Goal: Task Accomplishment & Management: Use online tool/utility

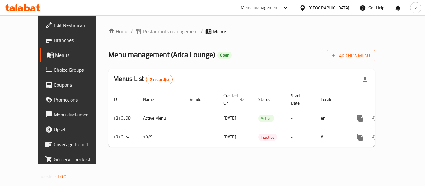
click at [54, 68] on span "Choice Groups" at bounding box center [79, 69] width 50 height 7
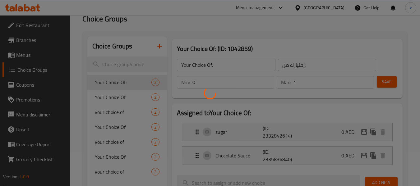
scroll to position [62, 0]
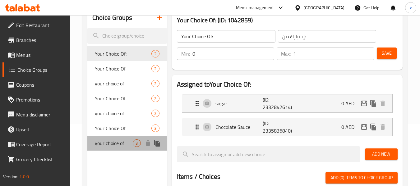
click at [112, 144] on span "your choice of" at bounding box center [114, 143] width 38 height 7
type input "your choice of"
type input "اختيارك من"
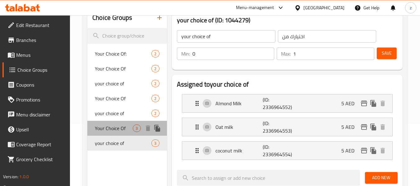
click at [112, 132] on span "Your Choice Of" at bounding box center [114, 128] width 38 height 7
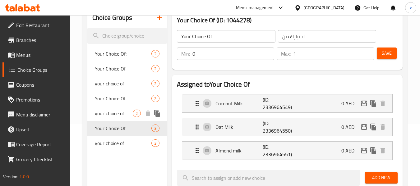
click at [111, 116] on span "your choice of" at bounding box center [114, 113] width 38 height 7
type input "your choice of"
type input "1"
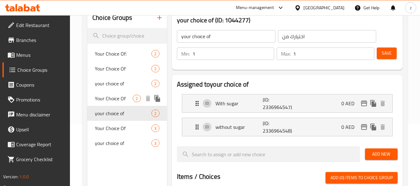
click at [119, 96] on span "Your Choice Of" at bounding box center [114, 98] width 38 height 7
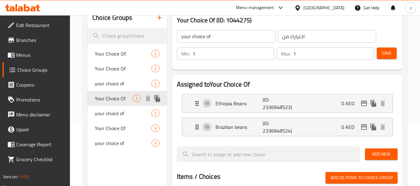
type input "Your Choice Of"
type input "0"
click at [121, 81] on span "your choice of" at bounding box center [114, 83] width 38 height 7
type input "your choice of"
type input "1"
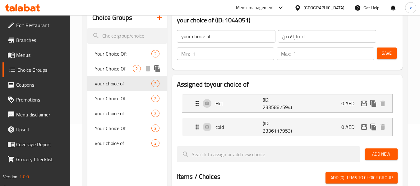
click at [118, 70] on span "Your Choice Of" at bounding box center [114, 68] width 38 height 7
type input "Your Choice Of"
type input "اختيارك"
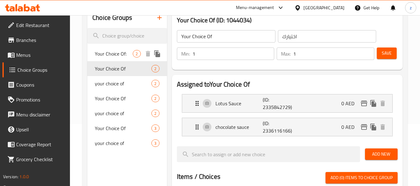
click at [111, 57] on span "Your Choice Of:" at bounding box center [114, 53] width 38 height 7
type input "Your Choice Of:"
type input "إختيارك من:"
type input "0"
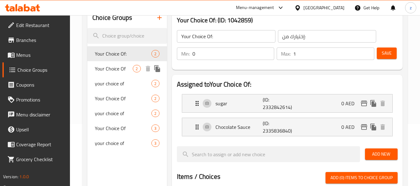
click at [117, 67] on span "Your Choice Of" at bounding box center [114, 68] width 38 height 7
type input "Your Choice Of"
type input "اختيارك"
type input "1"
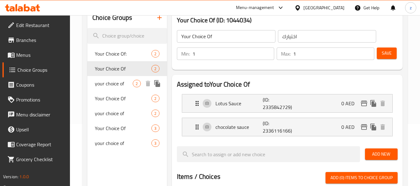
click at [112, 88] on div "your choice of 2" at bounding box center [126, 83] width 79 height 15
type input "your choice of"
type input "اختيارك من"
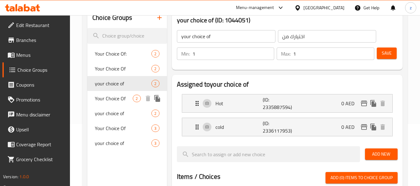
click at [112, 100] on span "Your Choice Of" at bounding box center [114, 98] width 38 height 7
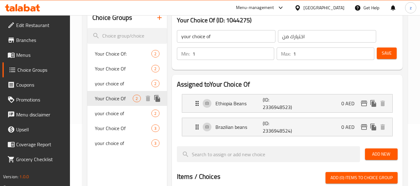
type input "Your Choice Of"
type input "0"
click at [112, 113] on span "your choice of" at bounding box center [114, 113] width 38 height 7
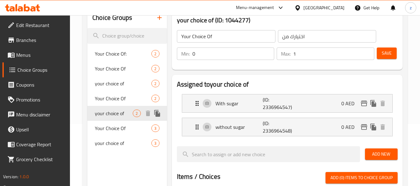
type input "your choice of"
type input "1"
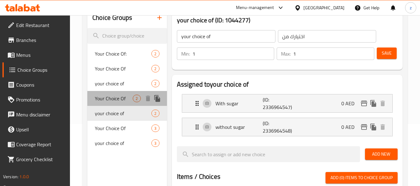
click at [115, 100] on span "Your Choice Of" at bounding box center [114, 98] width 38 height 7
type input "Your Choice Of"
type input "0"
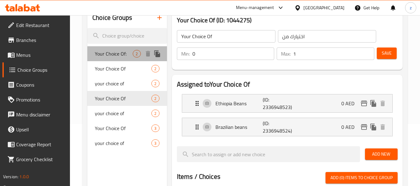
click at [115, 58] on span "Your Choice Of:" at bounding box center [114, 53] width 38 height 7
type input "Your Choice Of:"
type input "إختيارك من:"
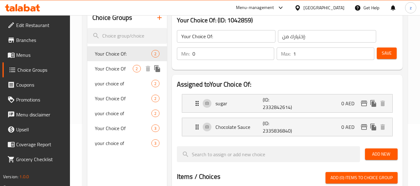
click at [115, 67] on span "Your Choice Of" at bounding box center [114, 68] width 38 height 7
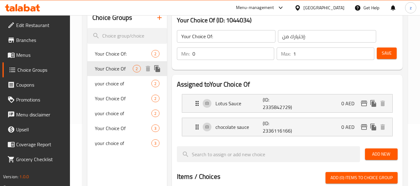
type input "Your Choice Of"
type input "اختيارك"
type input "1"
click at [116, 83] on span "your choice of" at bounding box center [114, 83] width 38 height 7
type input "your choice of"
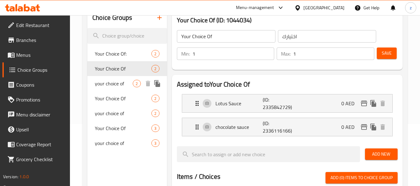
type input "اختيارك من"
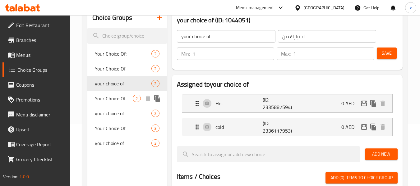
click at [114, 99] on span "Your Choice Of" at bounding box center [114, 98] width 38 height 7
type input "Your Choice Of"
type input "0"
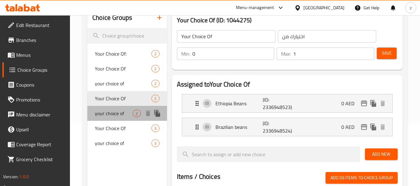
click at [114, 113] on span "your choice of" at bounding box center [114, 113] width 38 height 7
type input "your choice of"
type input "1"
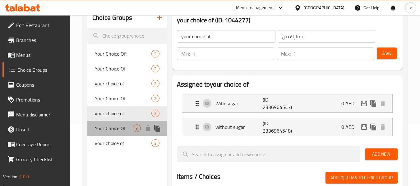
click at [114, 125] on span "Your Choice Of" at bounding box center [114, 128] width 38 height 7
type input "Your Choice Of"
type input "0"
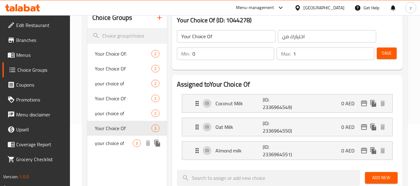
click at [110, 142] on span "your choice of" at bounding box center [114, 143] width 38 height 7
type input "your choice of"
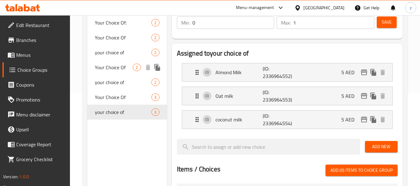
scroll to position [0, 0]
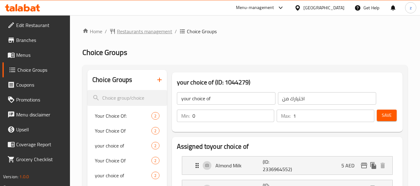
click at [137, 28] on span "Restaurants management" at bounding box center [144, 31] width 55 height 7
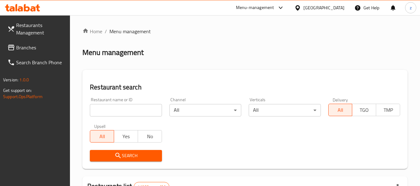
click at [324, 3] on div "[GEOGRAPHIC_DATA]" at bounding box center [319, 7] width 60 height 15
click at [316, 10] on div "[GEOGRAPHIC_DATA]" at bounding box center [323, 7] width 41 height 7
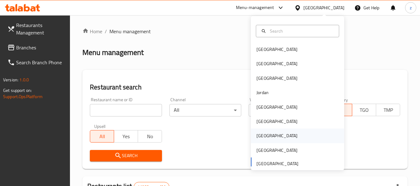
click at [260, 136] on div "[GEOGRAPHIC_DATA]" at bounding box center [276, 135] width 41 height 7
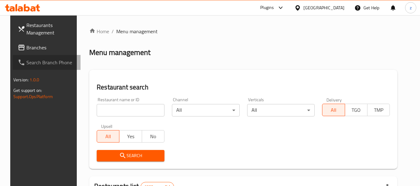
click at [44, 55] on link "Search Branch Phone" at bounding box center [47, 62] width 68 height 15
click at [37, 49] on span "Branches" at bounding box center [50, 47] width 49 height 7
